Goal: Find specific page/section: Find specific page/section

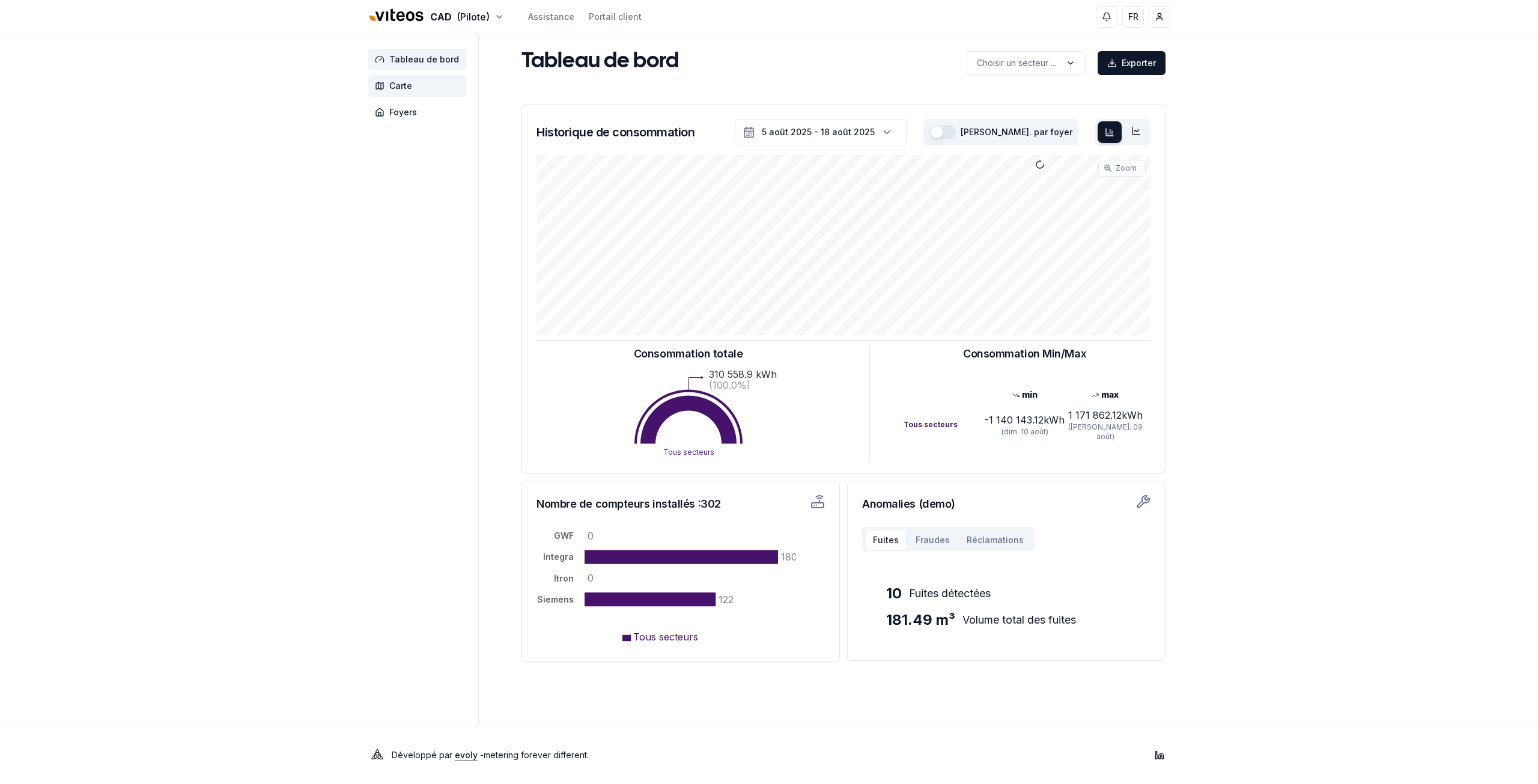
click at [413, 91] on span "Carte" at bounding box center [417, 86] width 99 height 21
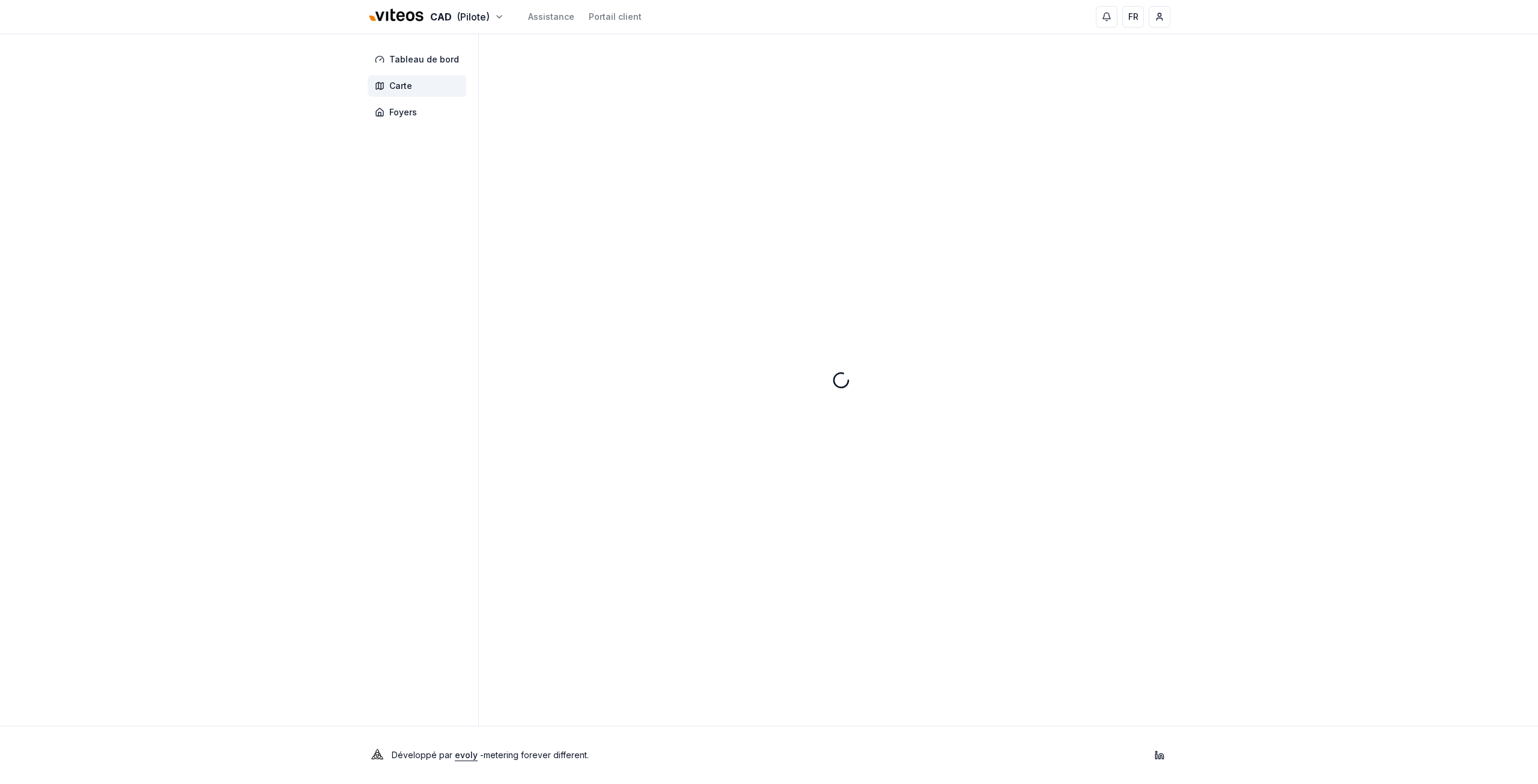
click at [413, 91] on span "Carte" at bounding box center [417, 86] width 99 height 21
click at [1059, 69] on input "Chercher" at bounding box center [1091, 67] width 144 height 21
click at [557, 66] on span "Filtres" at bounding box center [559, 64] width 21 height 12
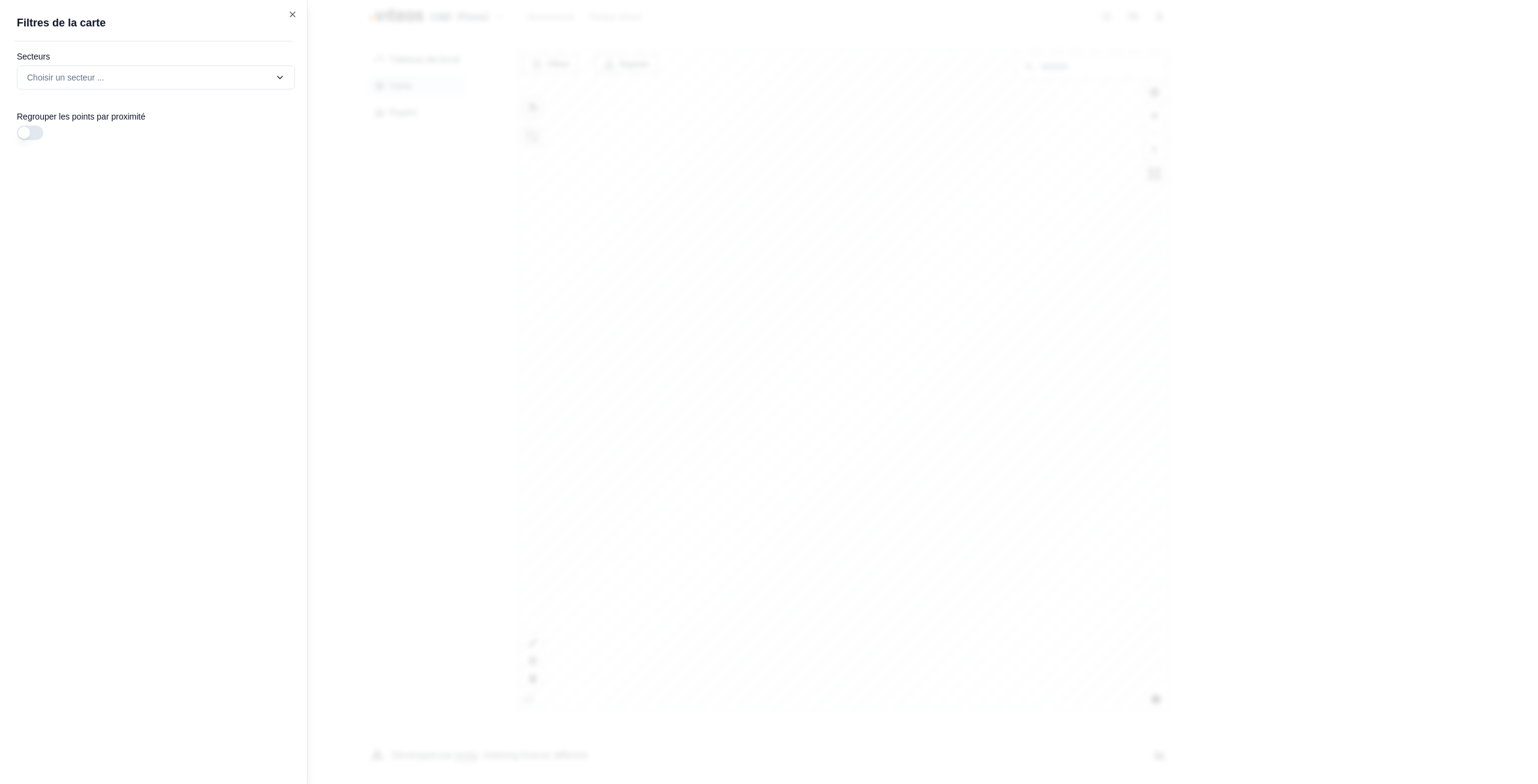
click at [523, 104] on div at bounding box center [769, 392] width 1538 height 784
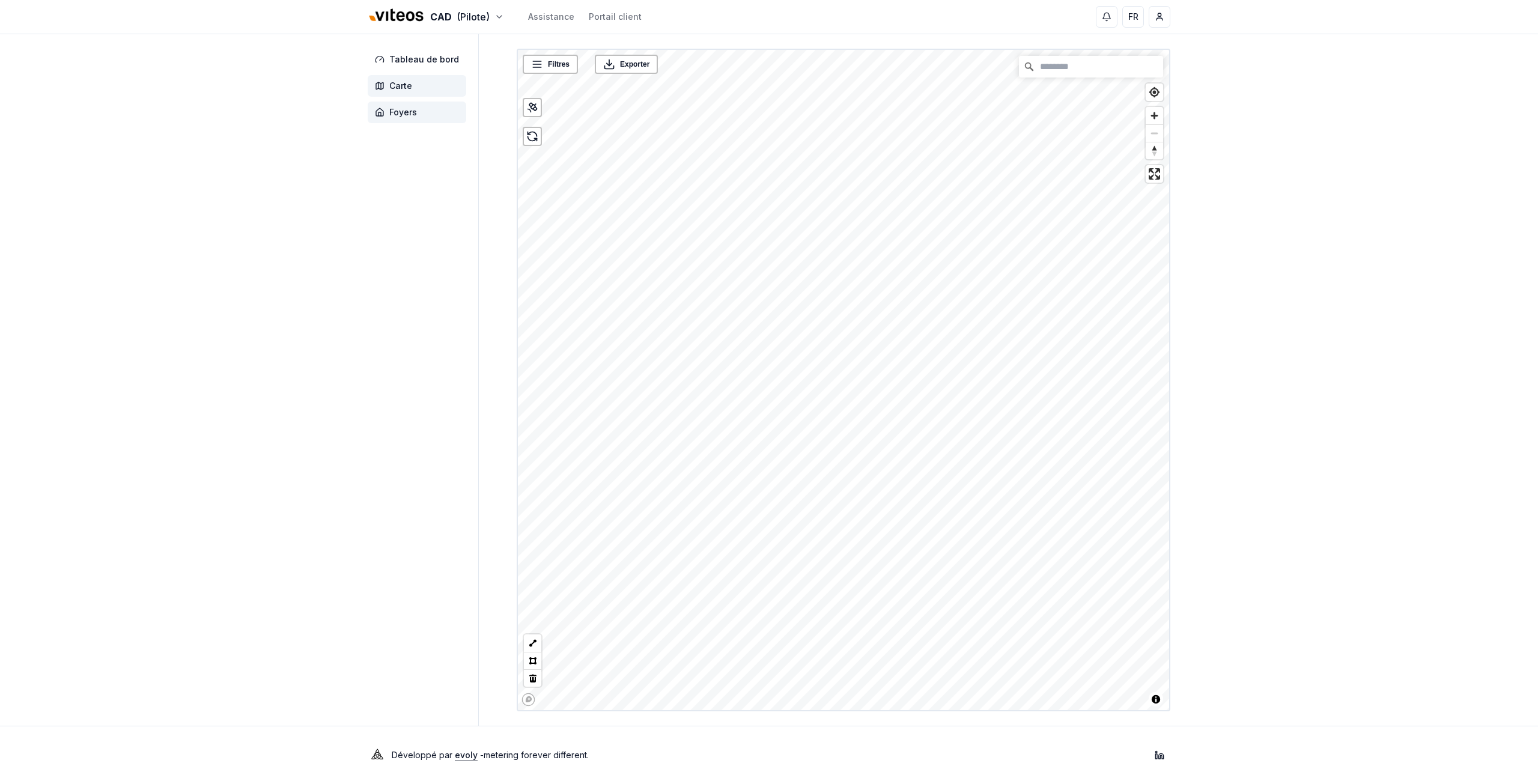
click at [395, 110] on span "Foyers" at bounding box center [403, 112] width 28 height 12
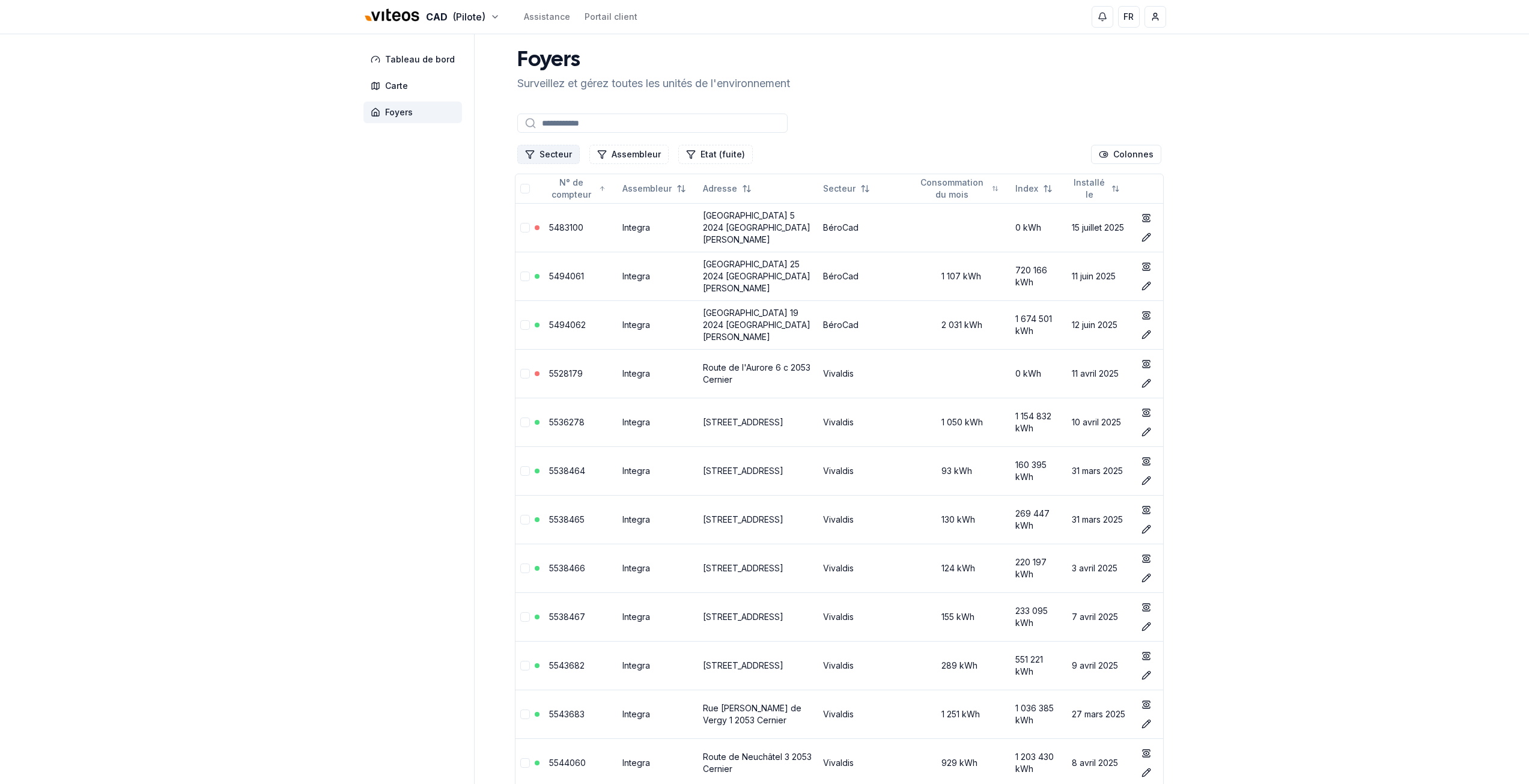
click at [555, 153] on button "Secteur" at bounding box center [548, 155] width 63 height 19
click at [557, 223] on span "Cadbar" at bounding box center [554, 225] width 29 height 12
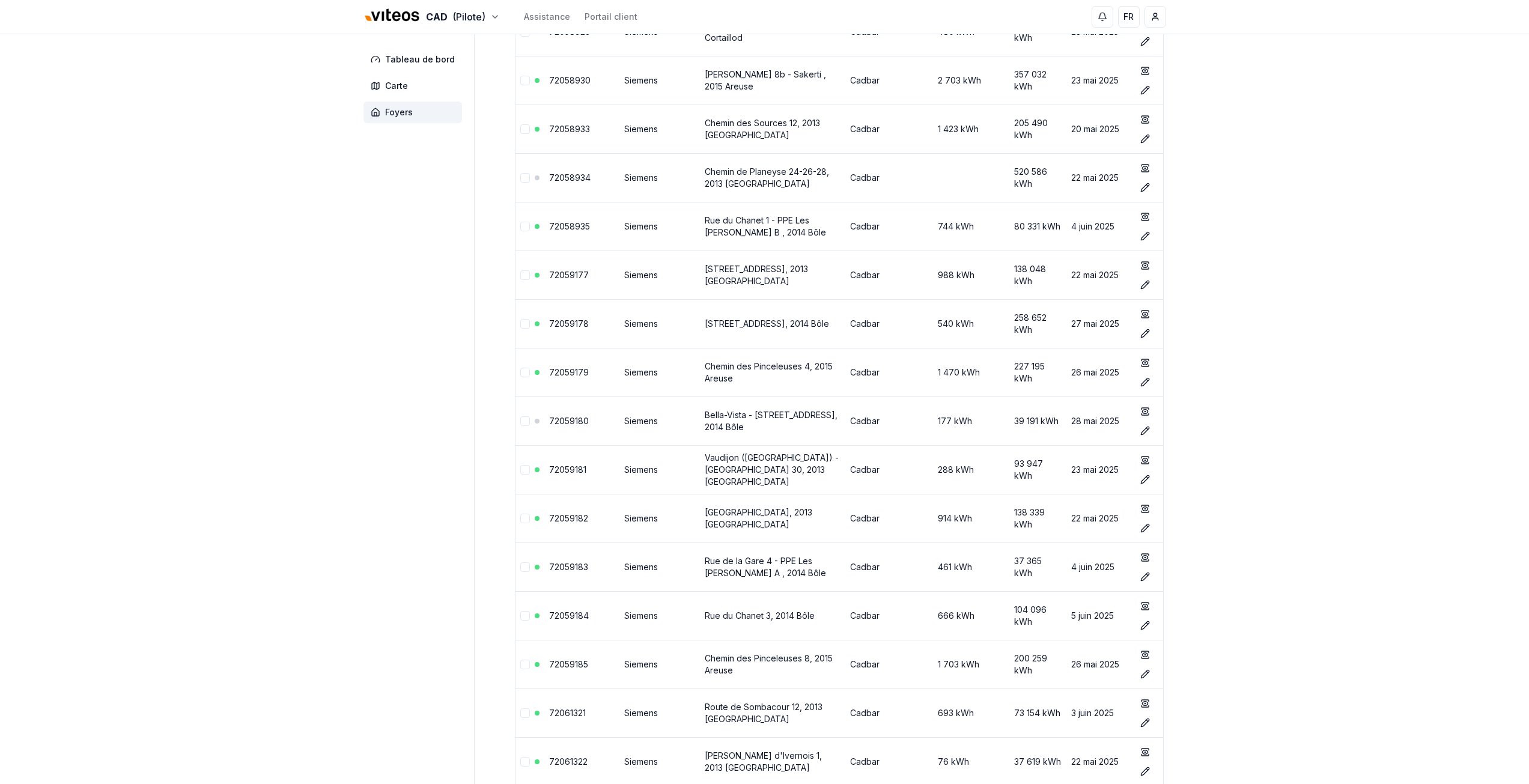
scroll to position [2762, 0]
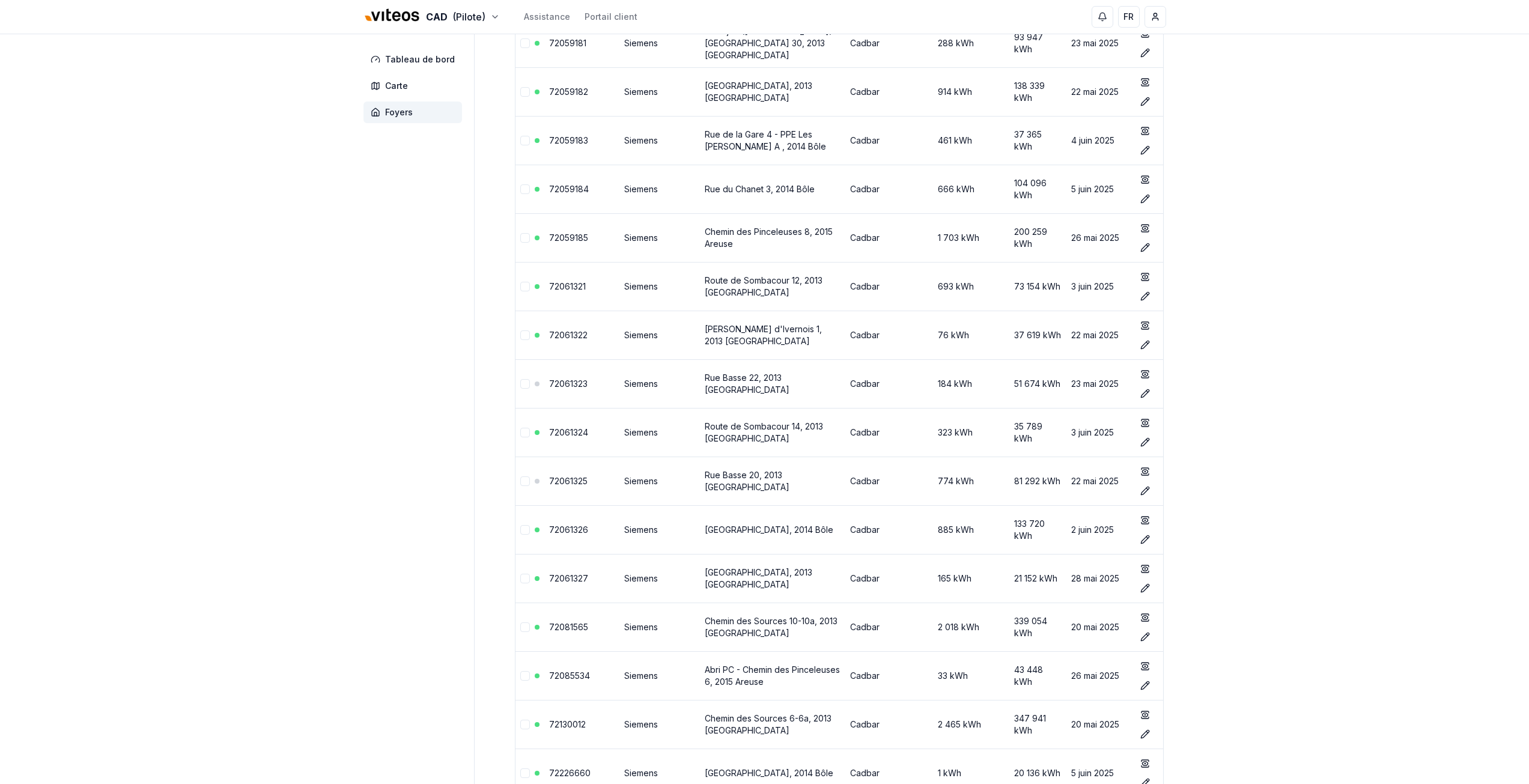
click at [453, 301] on aside "Tableau de bord Carte Foyers" at bounding box center [418, 176] width 111 height 5809
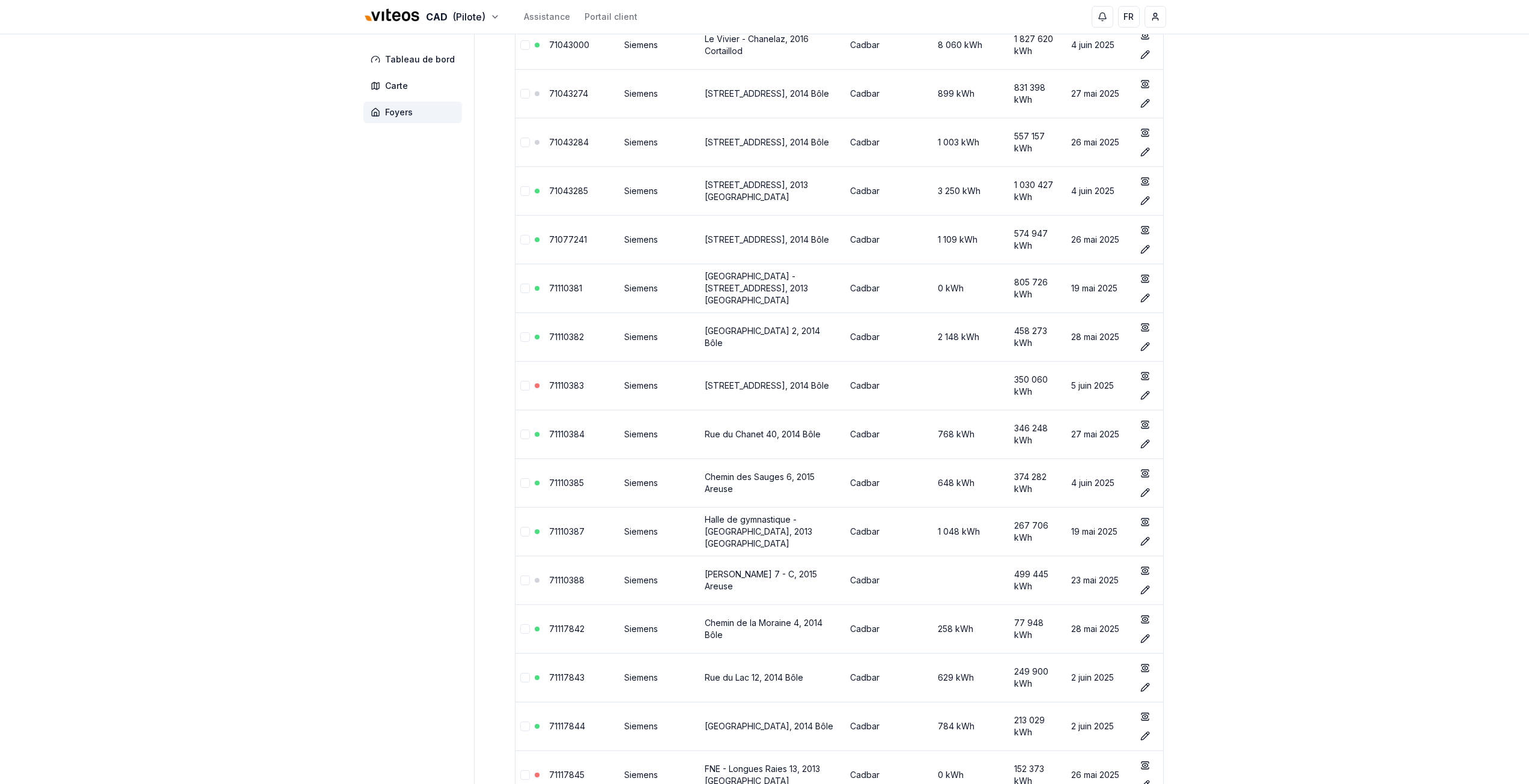
scroll to position [0, 0]
